Goal: Task Accomplishment & Management: Manage account settings

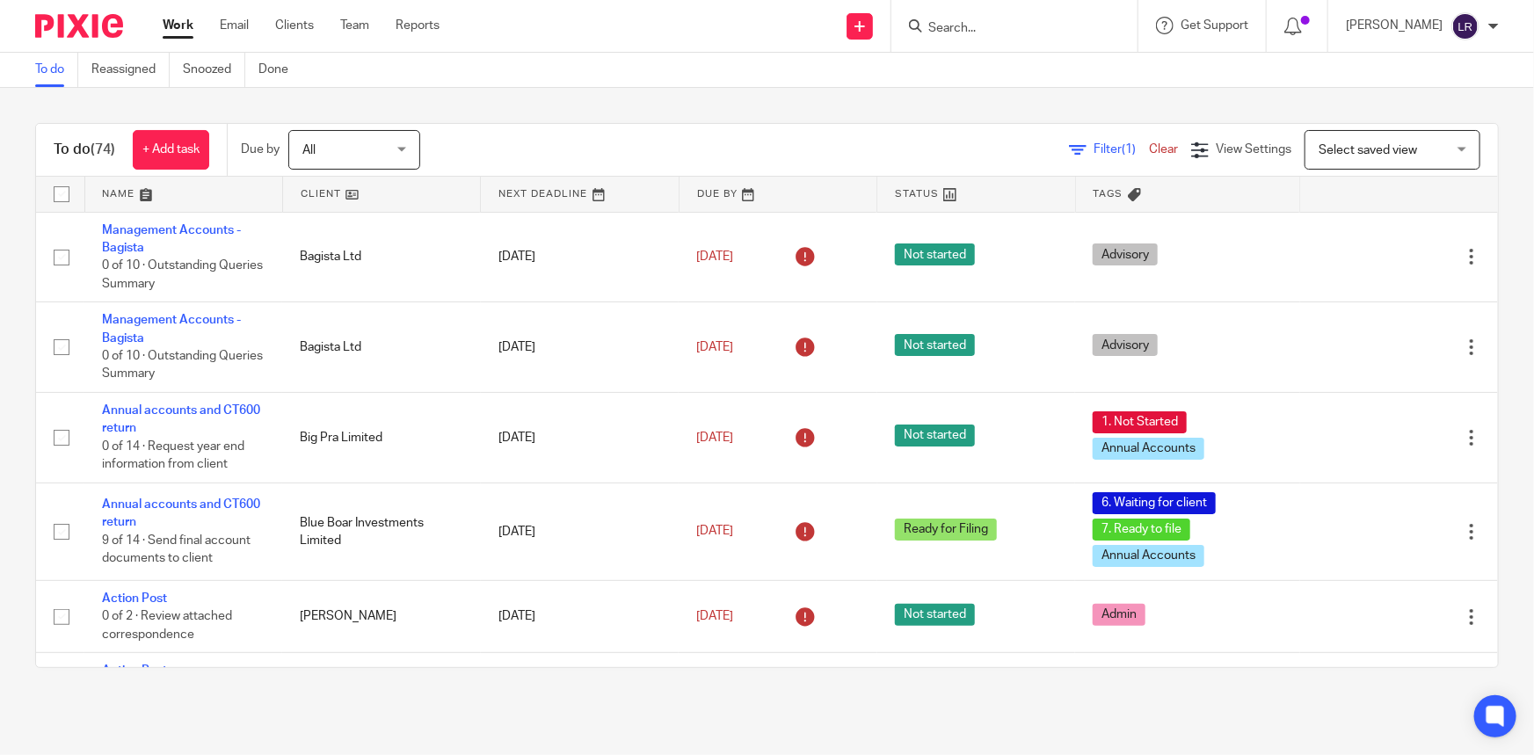
click at [374, 158] on span "All" at bounding box center [348, 149] width 93 height 37
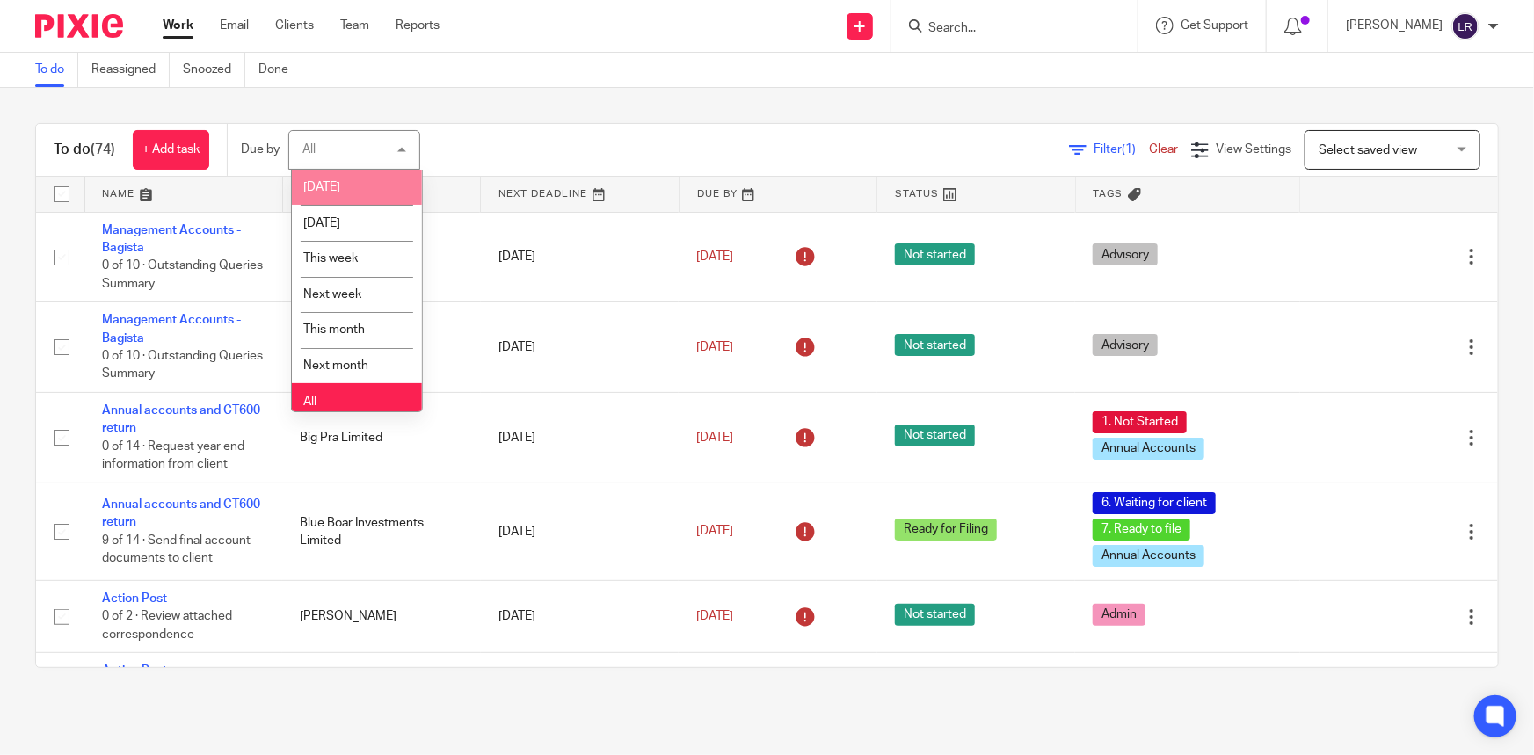
click at [522, 125] on div "To do (74) + Add task Due by All All Today Tomorrow This week Next week This mo…" at bounding box center [767, 150] width 1462 height 53
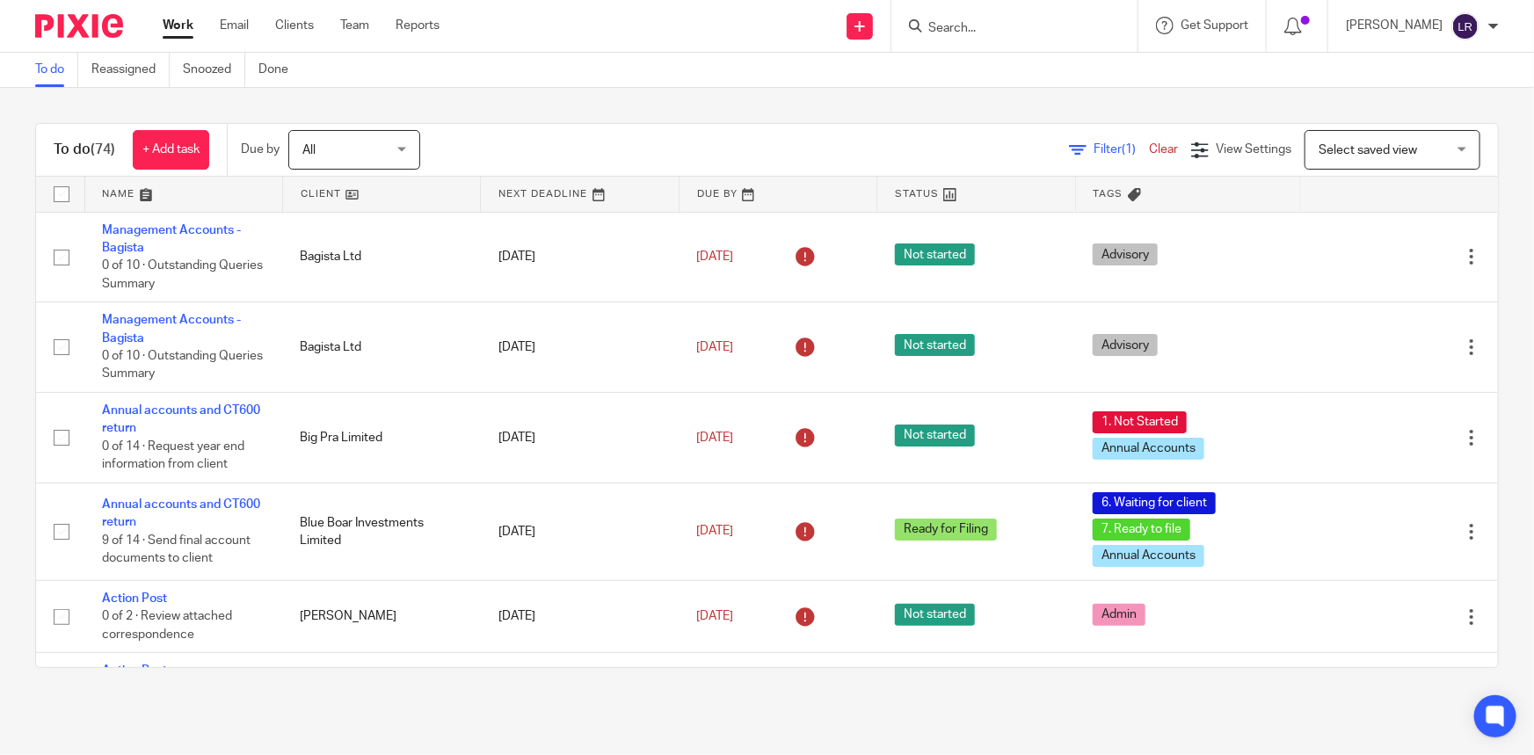
click at [714, 196] on link at bounding box center [778, 194] width 197 height 35
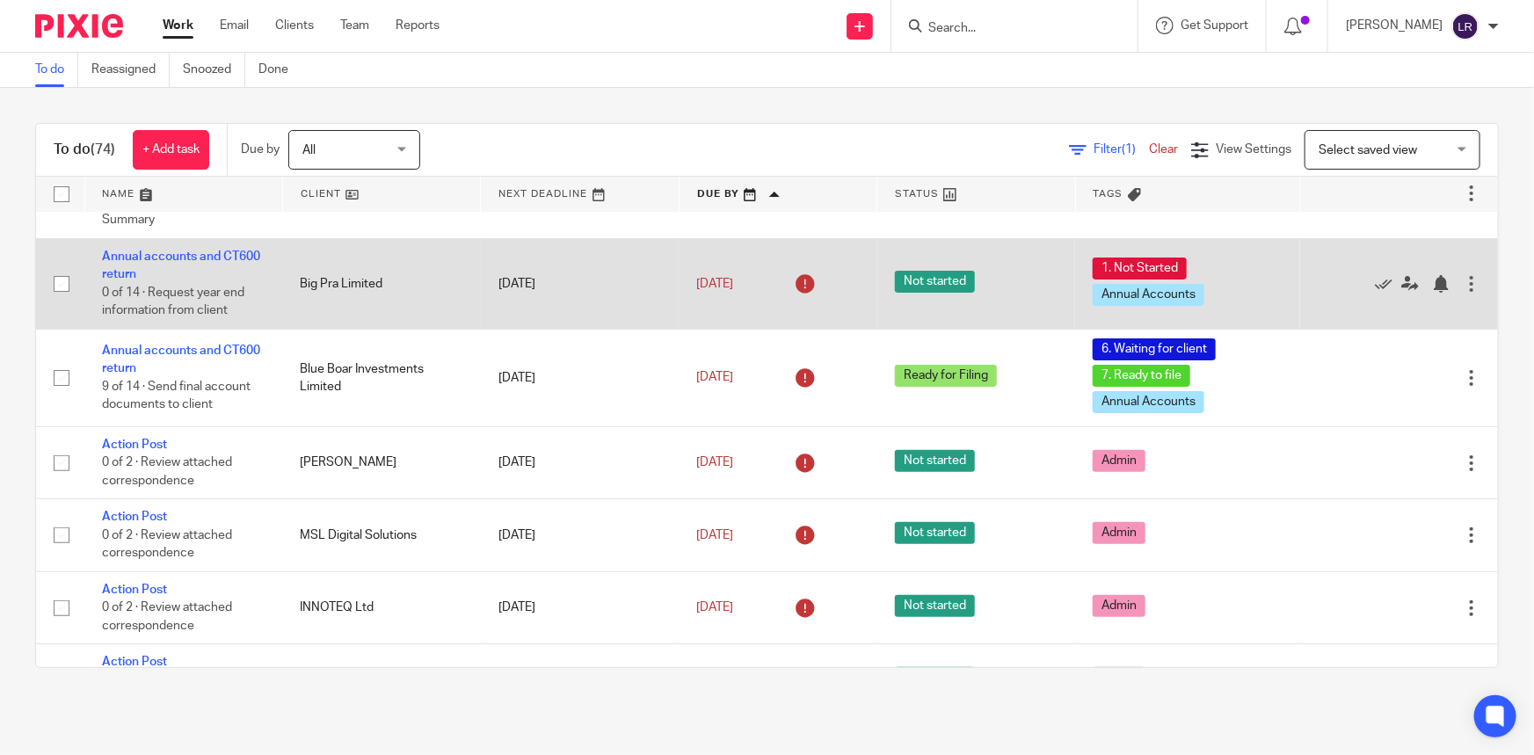
scroll to position [159, 0]
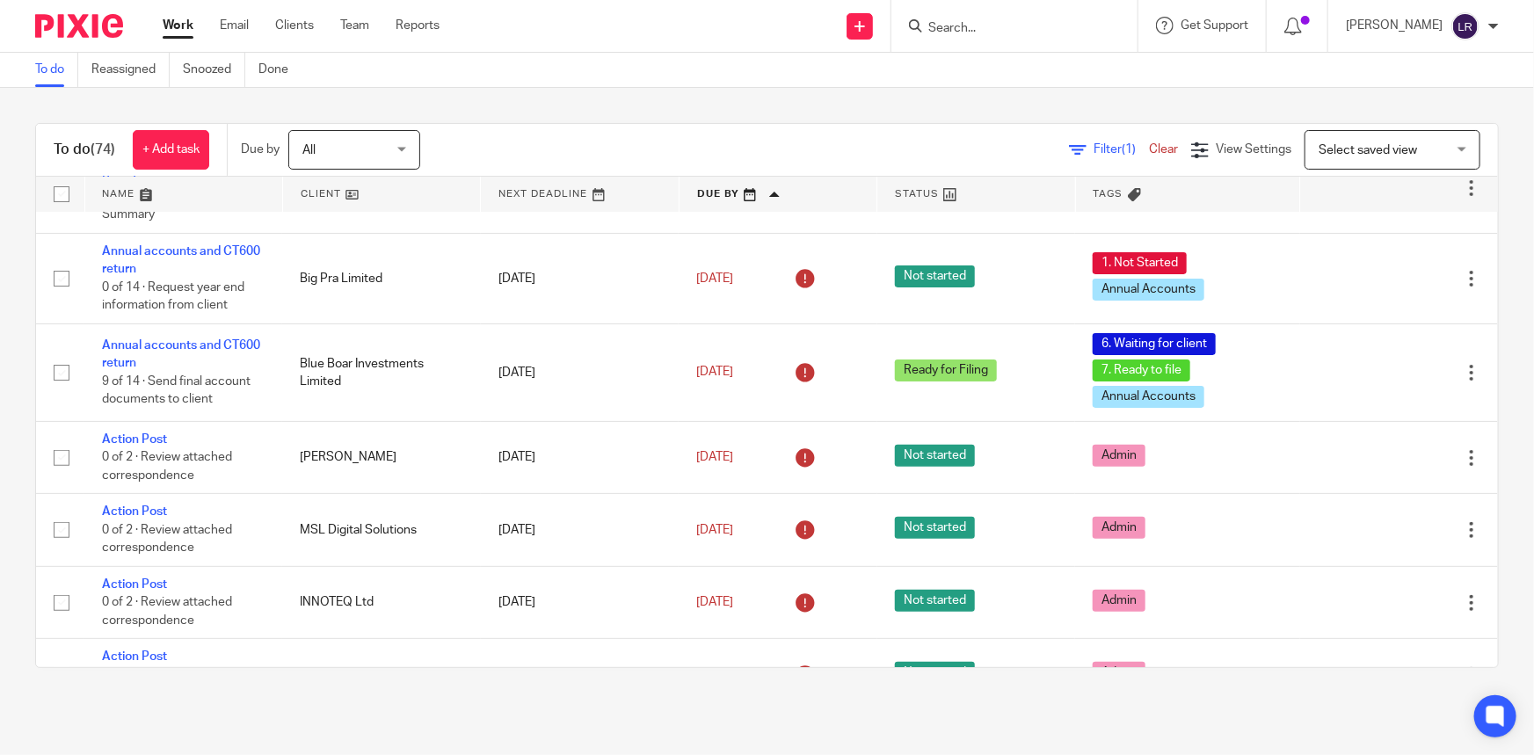
click at [509, 193] on link at bounding box center [579, 194] width 197 height 35
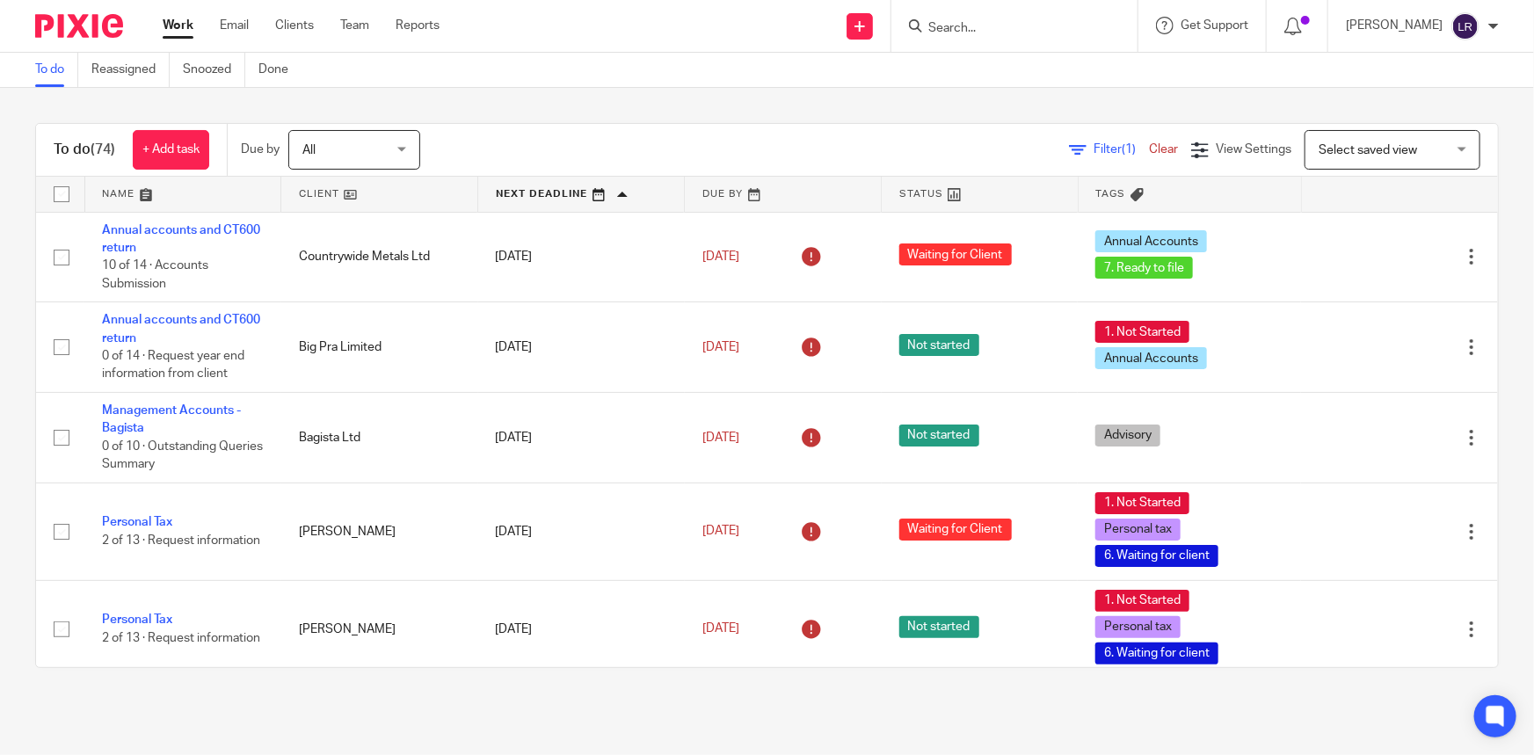
click at [316, 142] on span "All" at bounding box center [348, 149] width 93 height 37
click at [1011, 13] on div at bounding box center [1014, 26] width 246 height 52
click at [1007, 32] on input "Search" at bounding box center [1006, 29] width 158 height 16
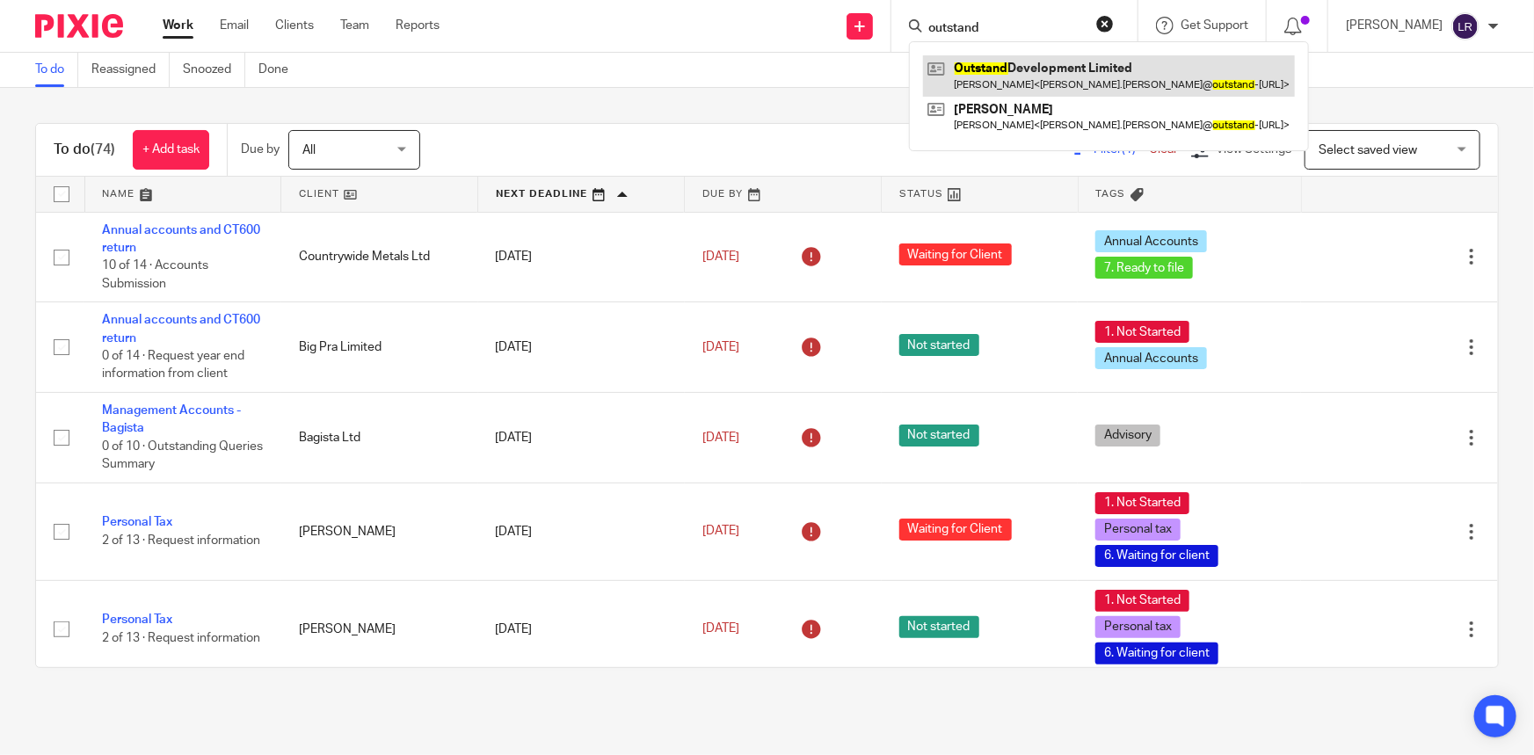
type input "outstand"
click at [1022, 70] on link at bounding box center [1109, 75] width 372 height 40
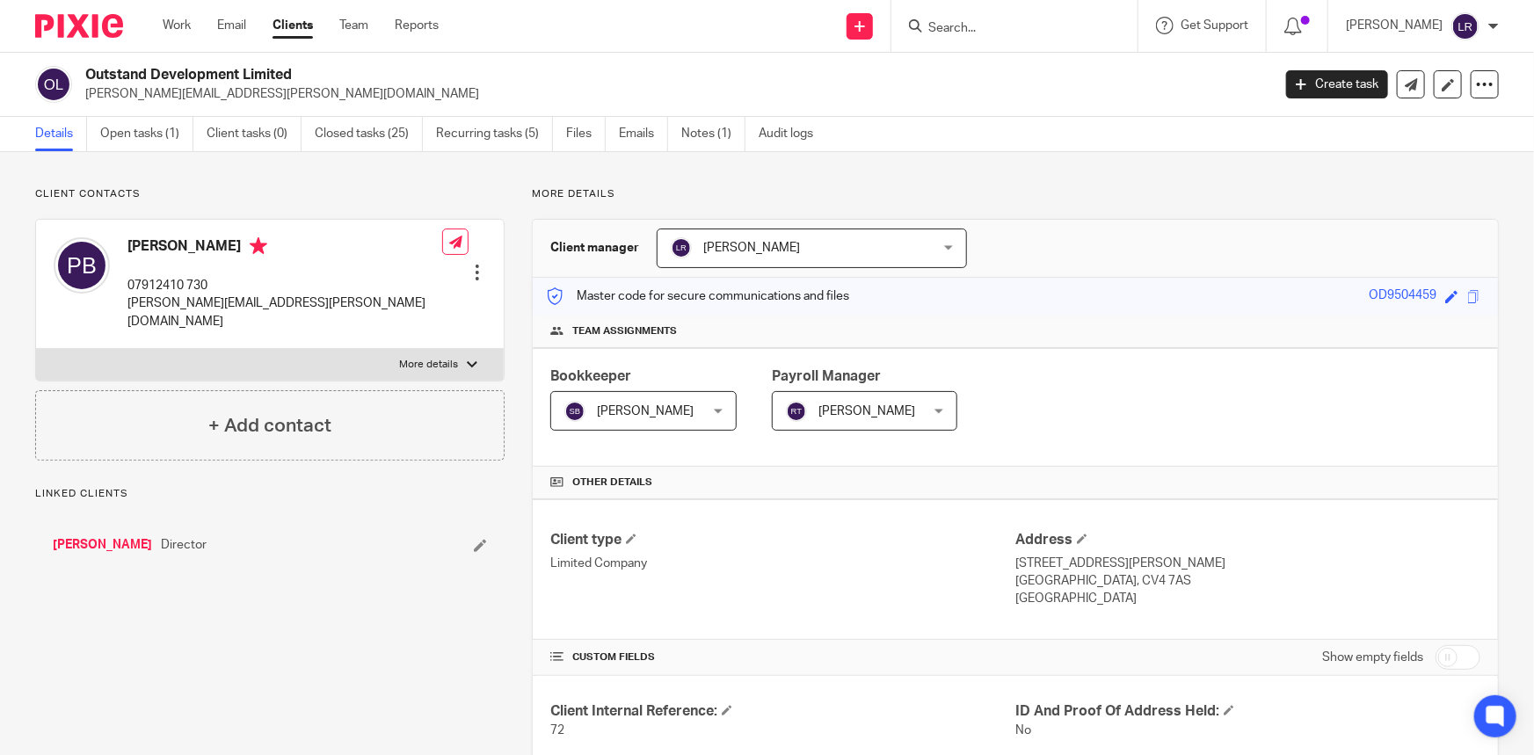
click at [475, 264] on div at bounding box center [478, 273] width 18 height 18
click at [381, 283] on link "Edit contact" at bounding box center [395, 285] width 168 height 25
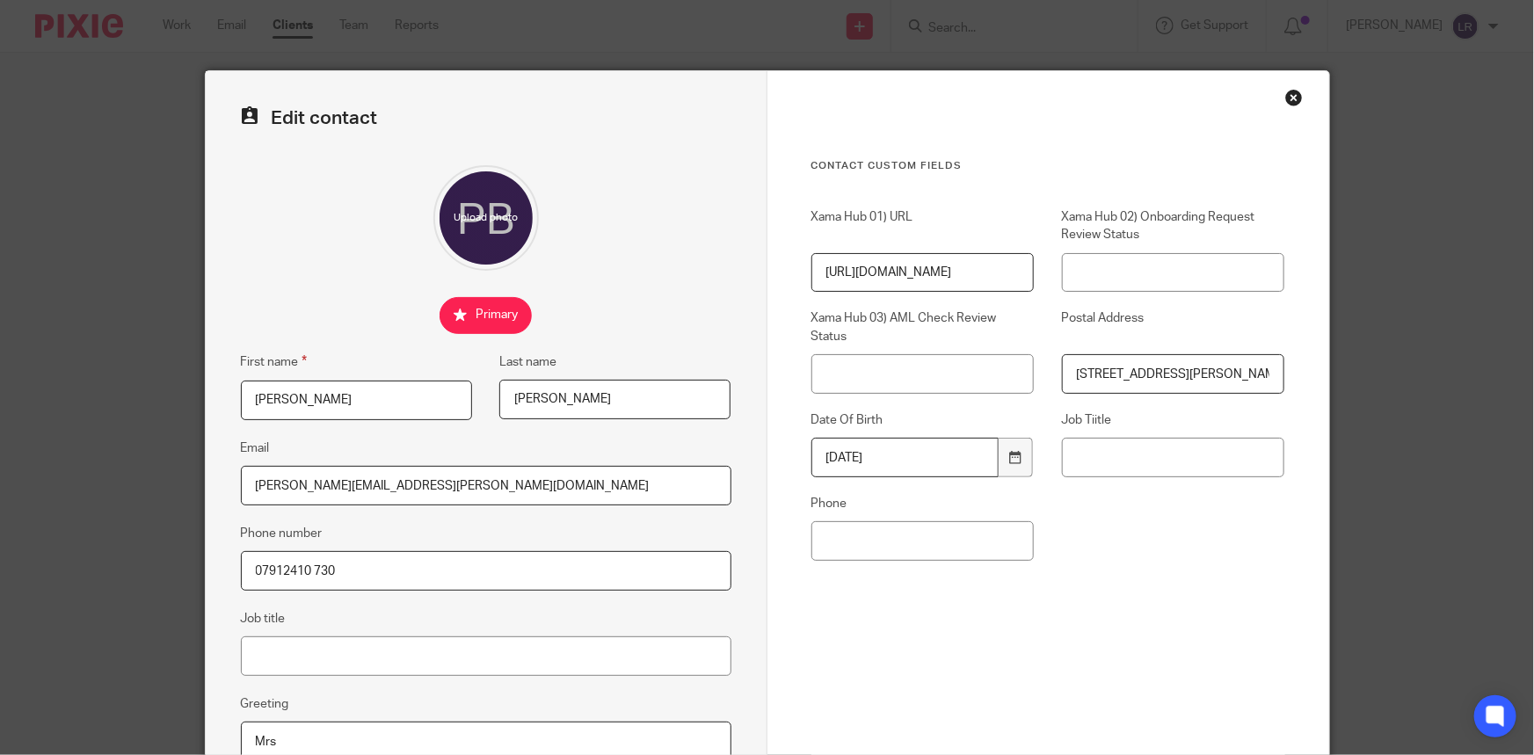
click at [375, 492] on input "[PERSON_NAME][EMAIL_ADDRESS][PERSON_NAME][DOMAIN_NAME]" at bounding box center [486, 486] width 491 height 40
paste input "@paulabroadbent.com"
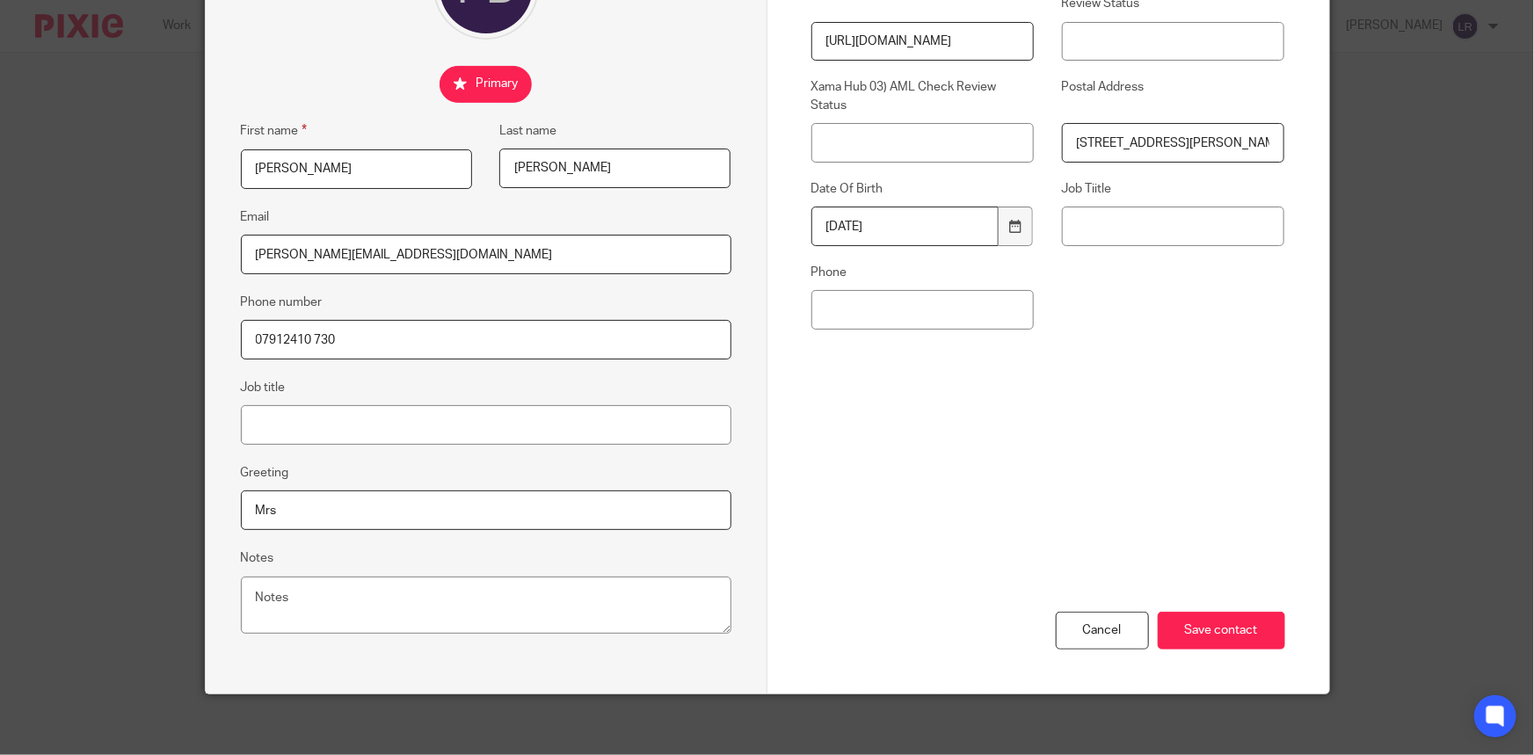
scroll to position [243, 0]
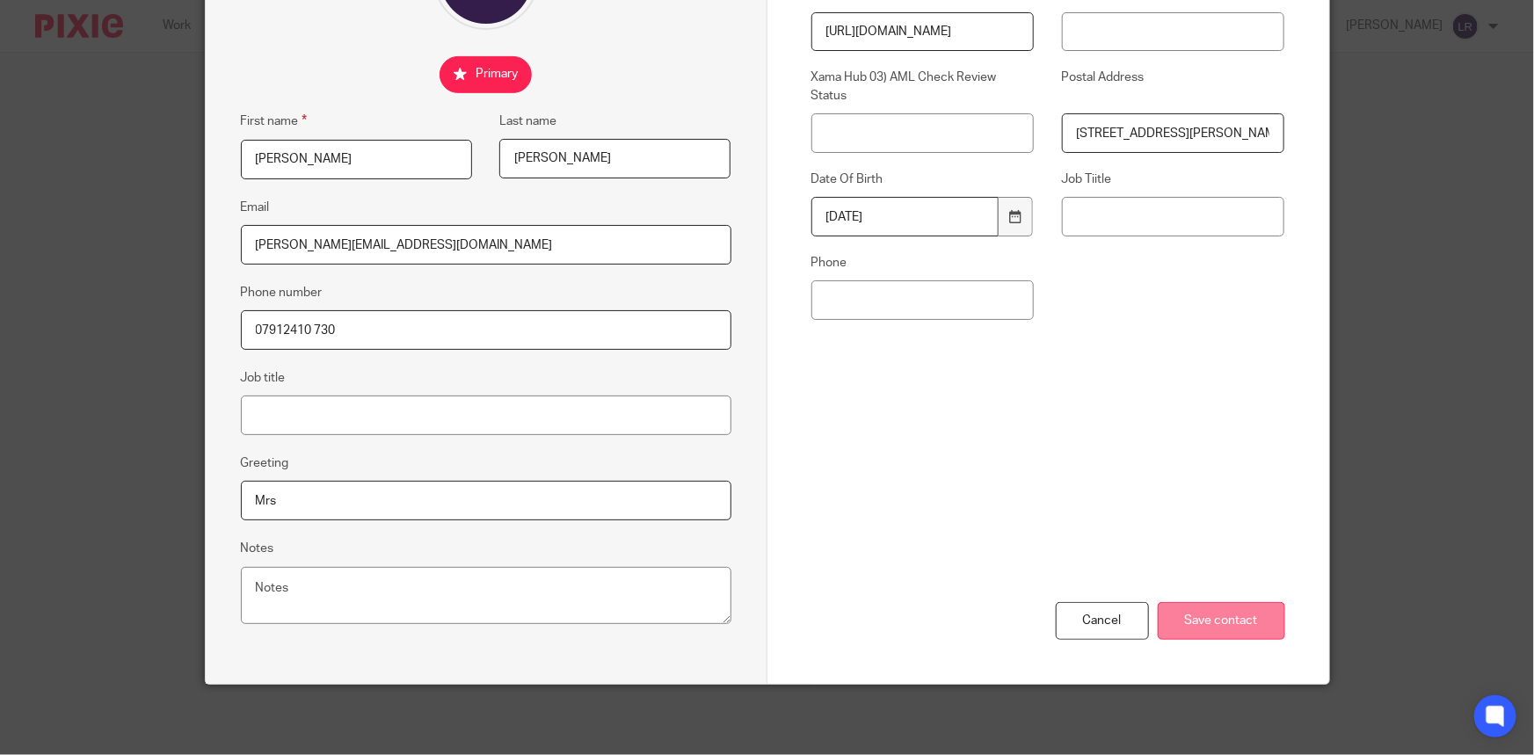
type input "paula@paulabroadbent.com"
click at [1187, 610] on input "Save contact" at bounding box center [1221, 621] width 127 height 38
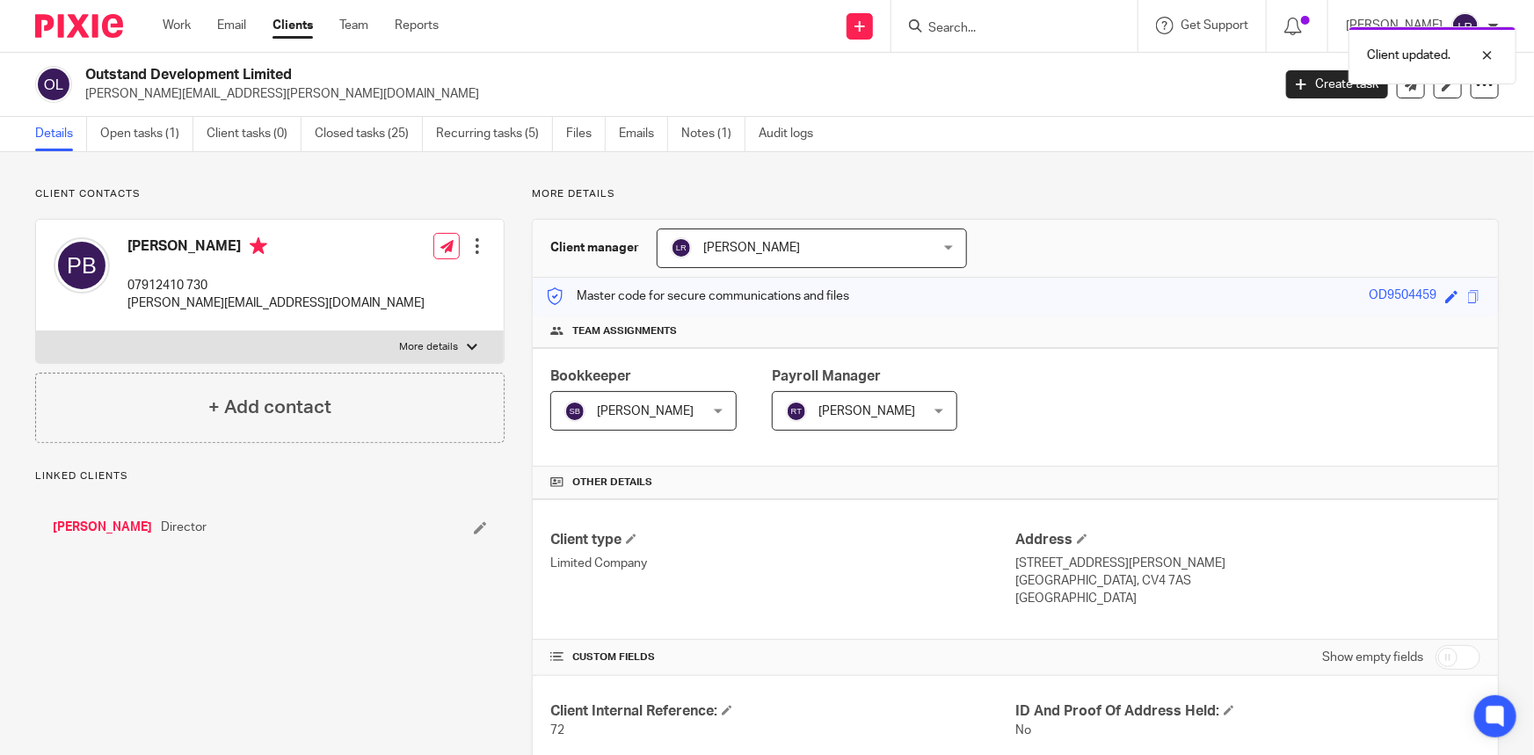
click at [1015, 26] on div "Client updated." at bounding box center [1142, 51] width 750 height 67
click at [953, 26] on div "Client updated." at bounding box center [1142, 51] width 750 height 67
click at [987, 33] on div "Client updated." at bounding box center [1142, 51] width 750 height 67
click at [974, 25] on div "Client updated." at bounding box center [1142, 51] width 750 height 67
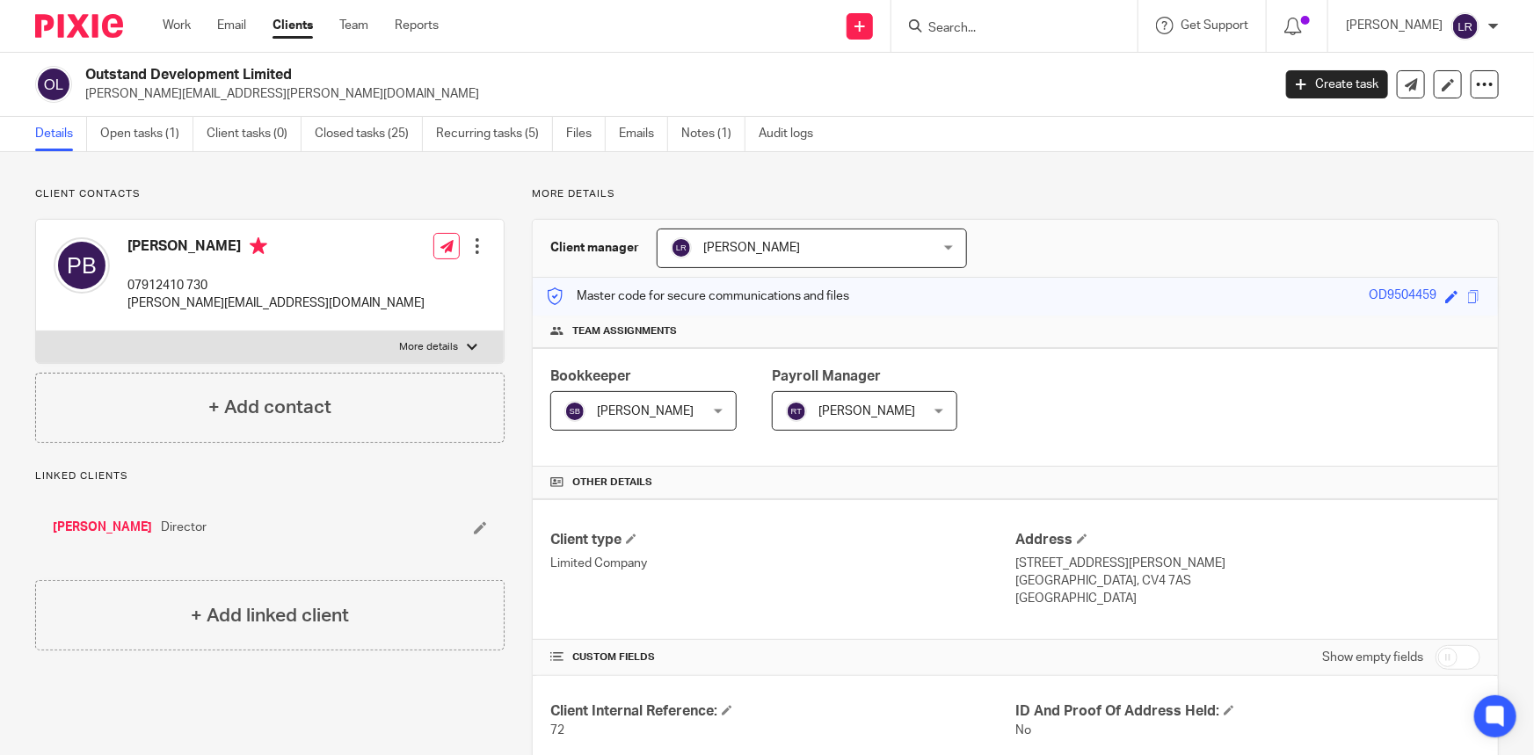
click at [974, 25] on div "Client updated." at bounding box center [1142, 51] width 750 height 67
click at [976, 28] on input "Search" at bounding box center [1006, 29] width 158 height 16
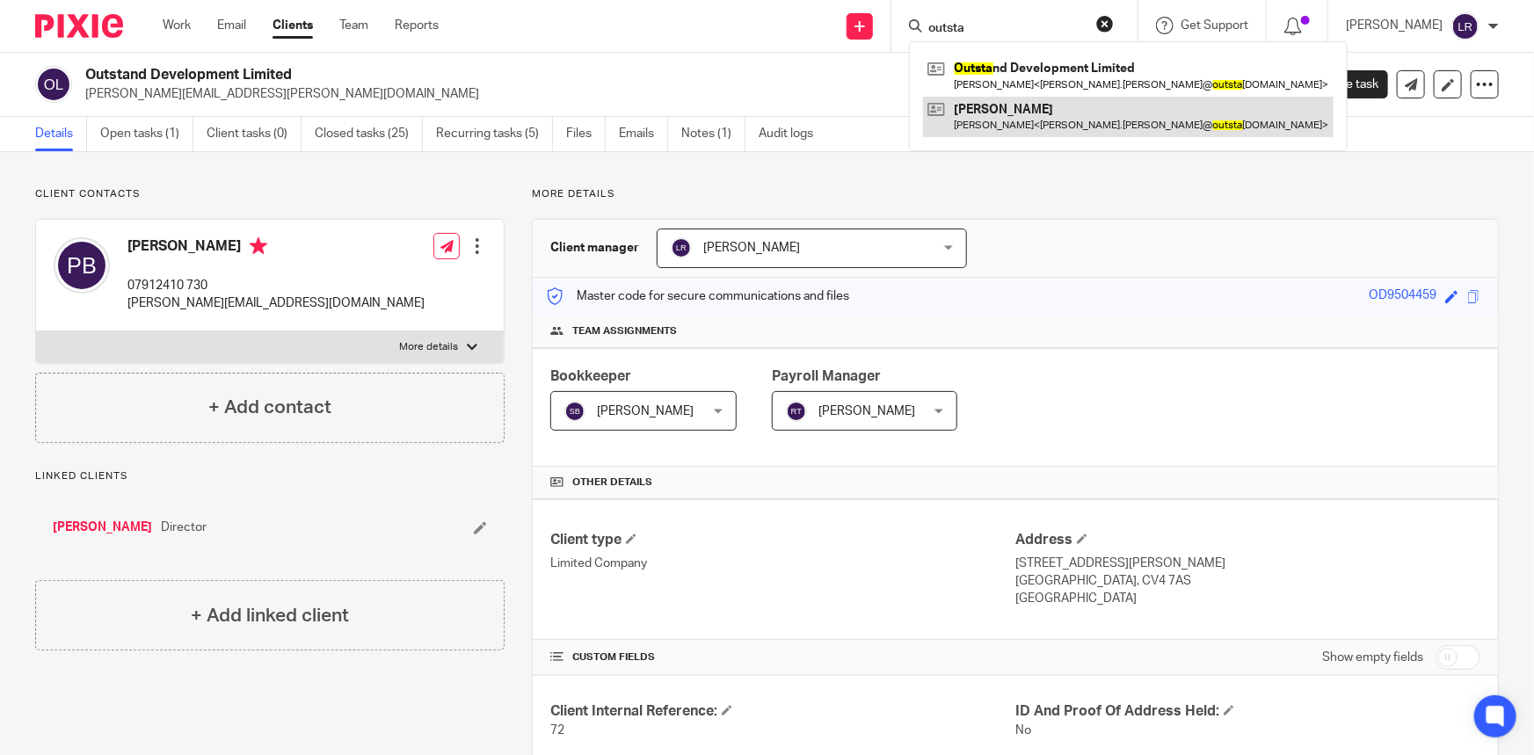
type input "outsta"
click at [1003, 115] on link at bounding box center [1128, 117] width 411 height 40
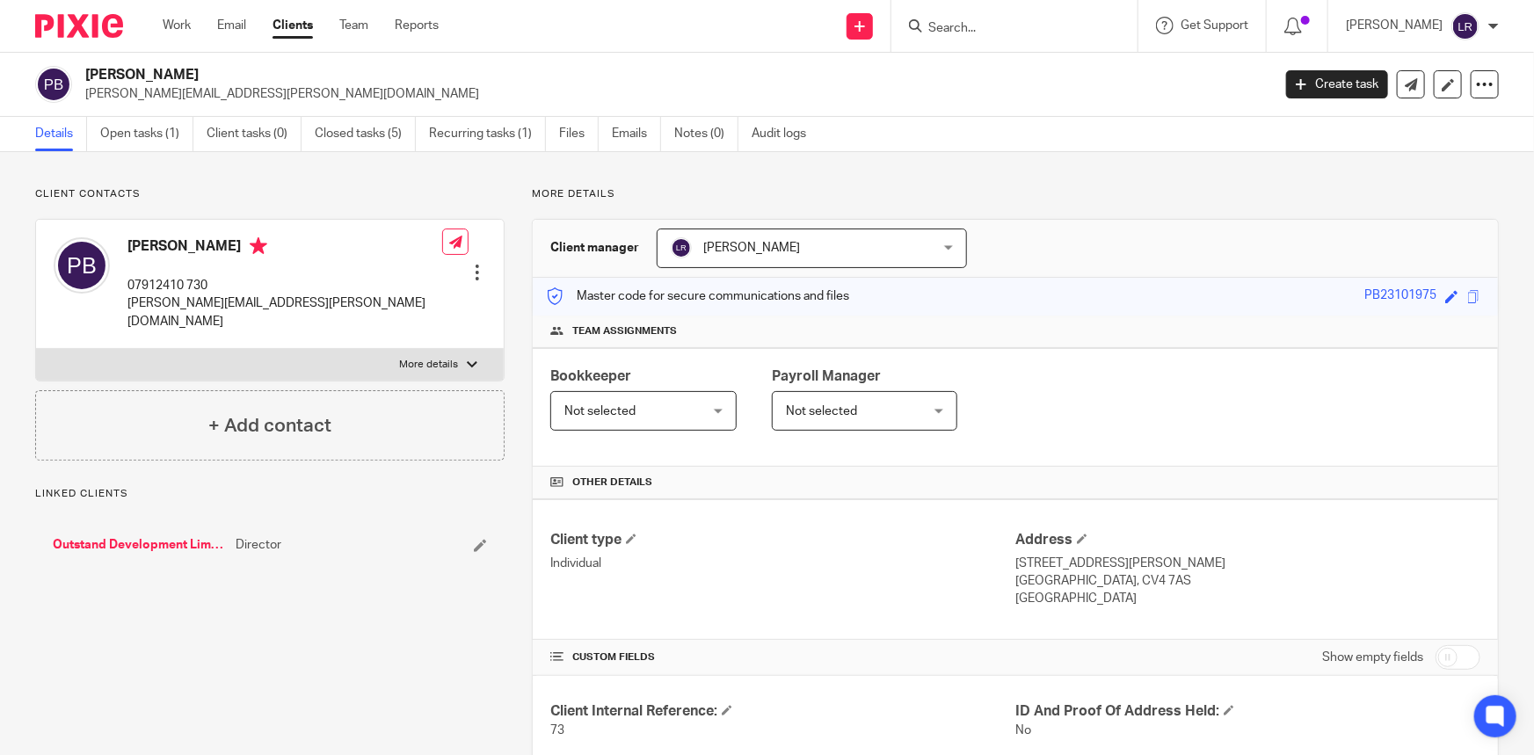
click at [478, 264] on div at bounding box center [478, 273] width 18 height 18
click at [399, 280] on link "Edit contact" at bounding box center [395, 285] width 168 height 25
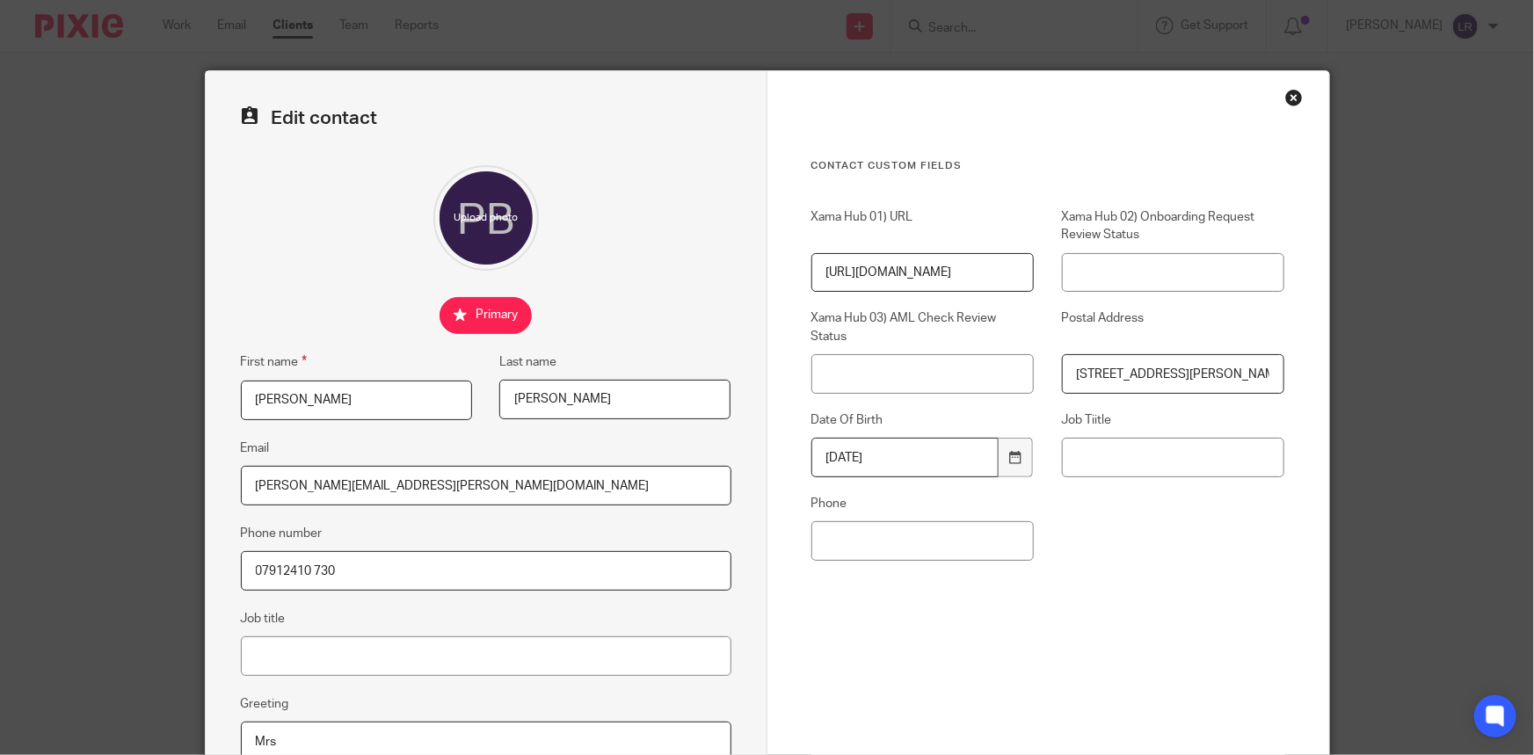
click at [320, 493] on input "[PERSON_NAME][EMAIL_ADDRESS][PERSON_NAME][DOMAIN_NAME]" at bounding box center [486, 486] width 491 height 40
paste input "@[DOMAIN_NAME]"
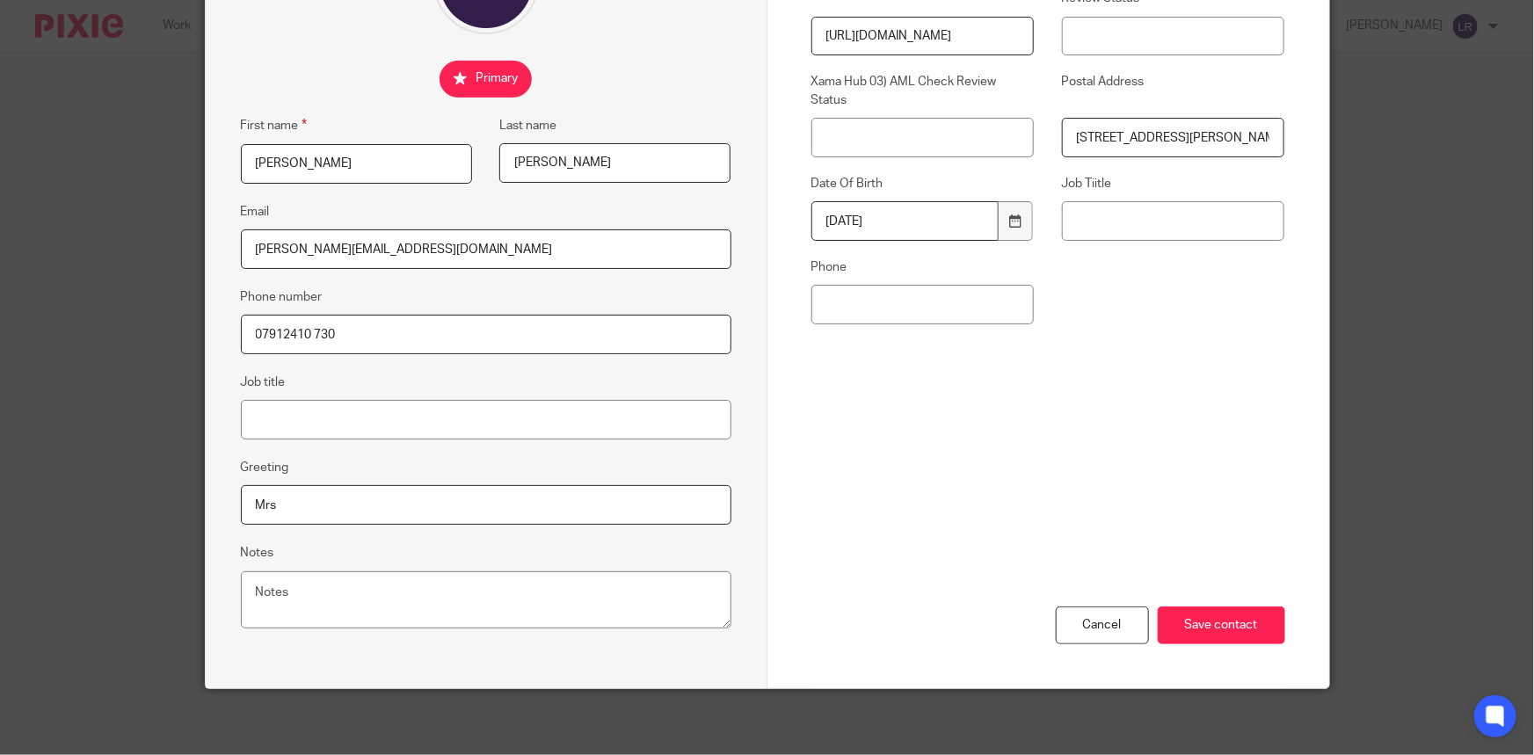
scroll to position [243, 0]
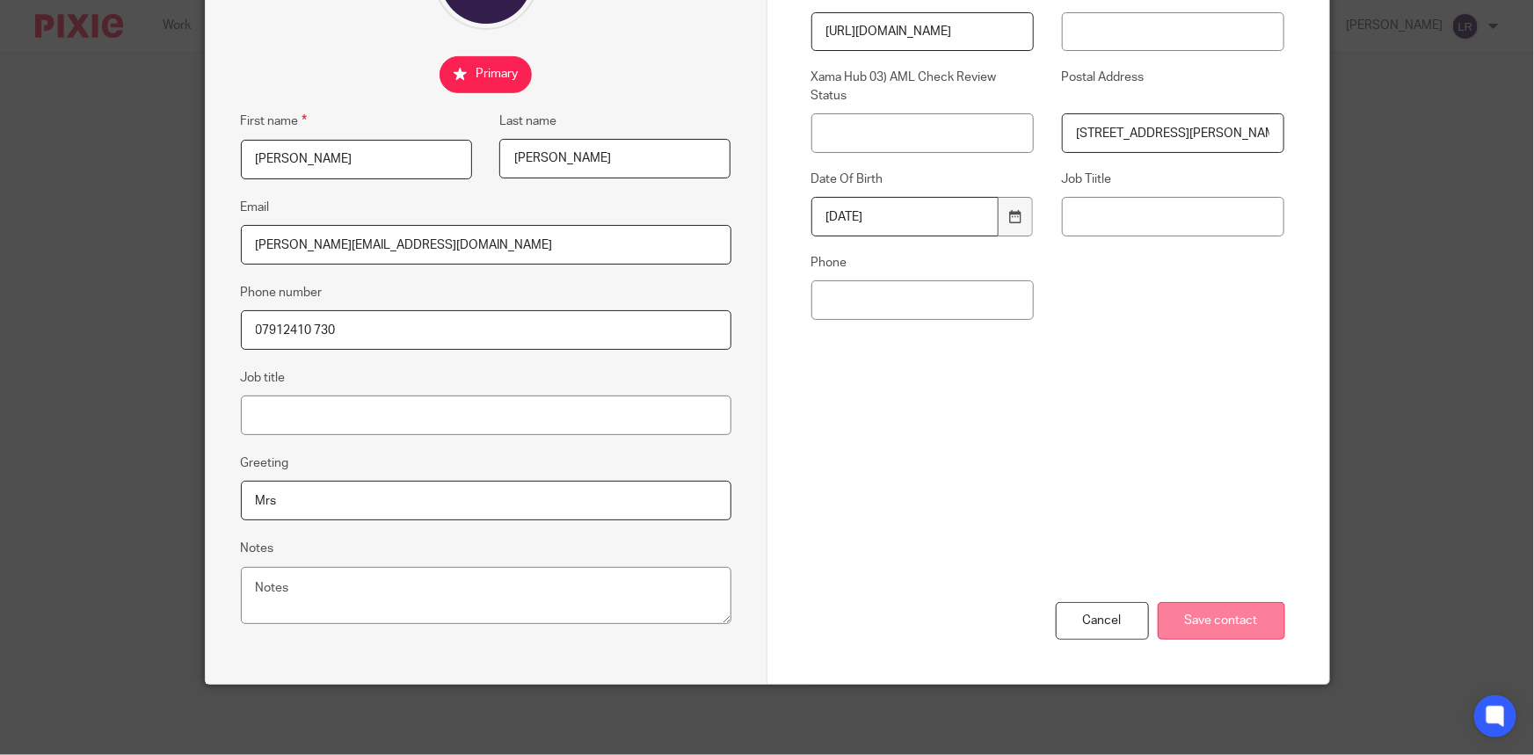
type input "[PERSON_NAME][EMAIL_ADDRESS][DOMAIN_NAME]"
click at [1220, 633] on input "Save contact" at bounding box center [1221, 621] width 127 height 38
